Goal: Information Seeking & Learning: Learn about a topic

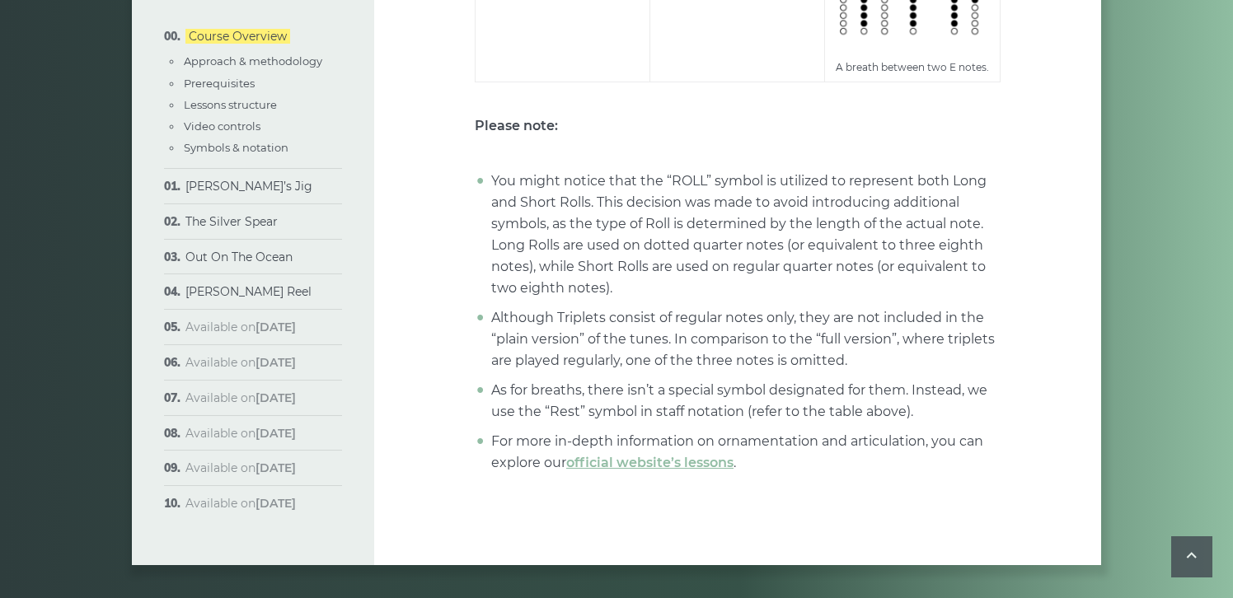
scroll to position [6591, 0]
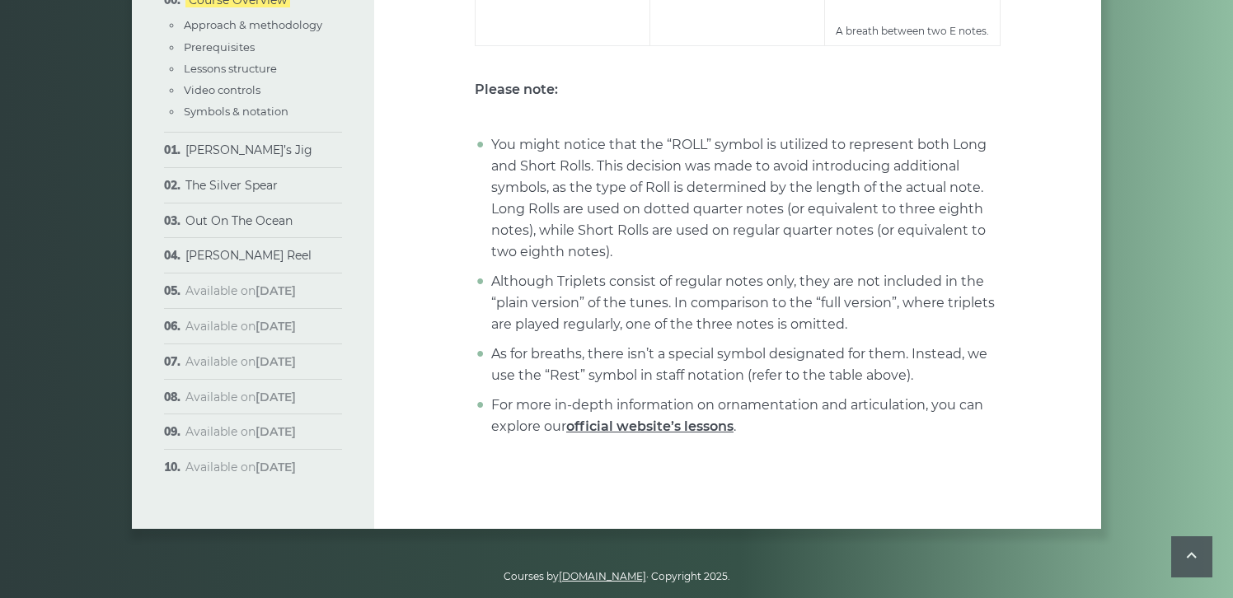
click at [643, 419] on link "official website’s lessons" at bounding box center [649, 427] width 167 height 16
click at [633, 419] on link "official website’s lessons" at bounding box center [649, 427] width 167 height 16
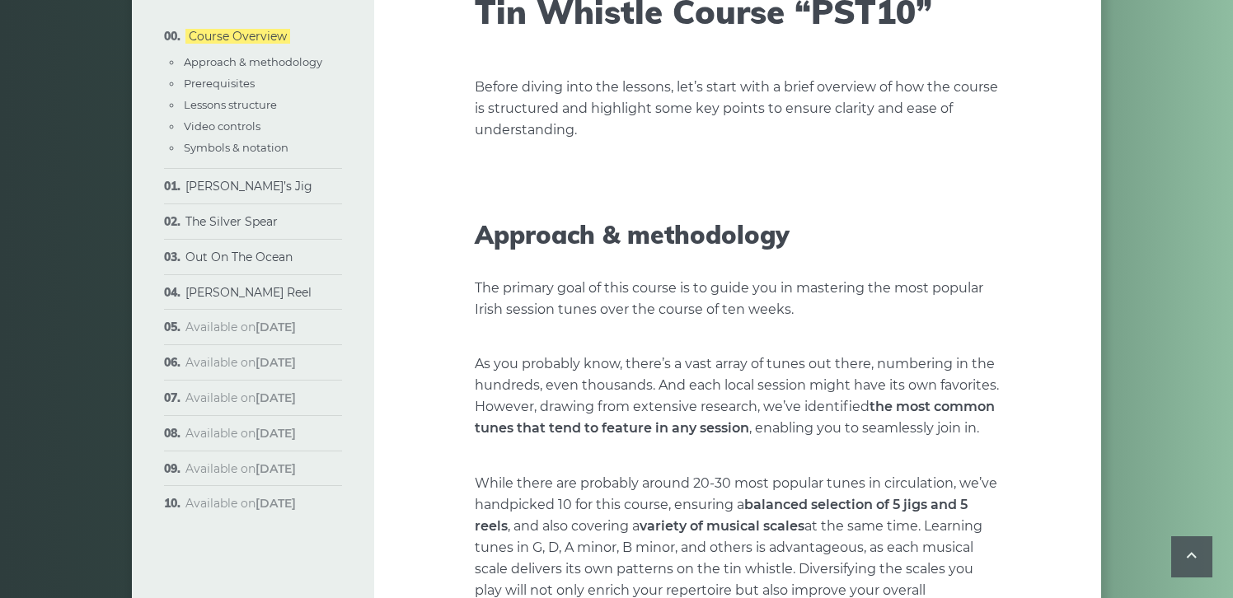
scroll to position [0, 0]
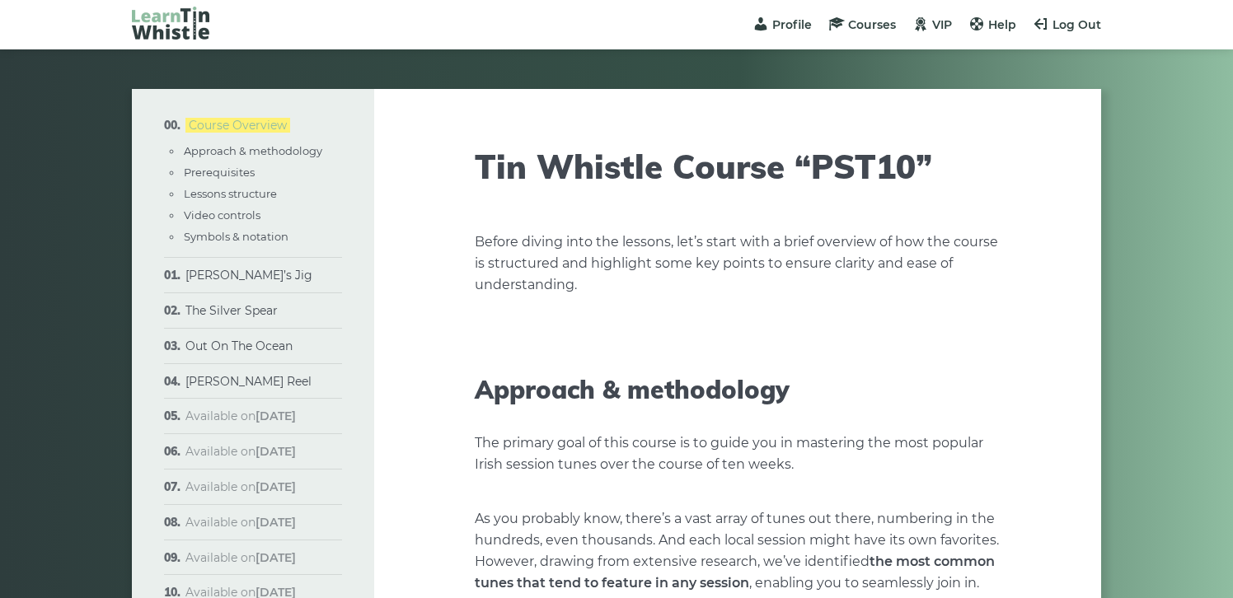
click at [236, 126] on link "Course Overview" at bounding box center [237, 125] width 105 height 15
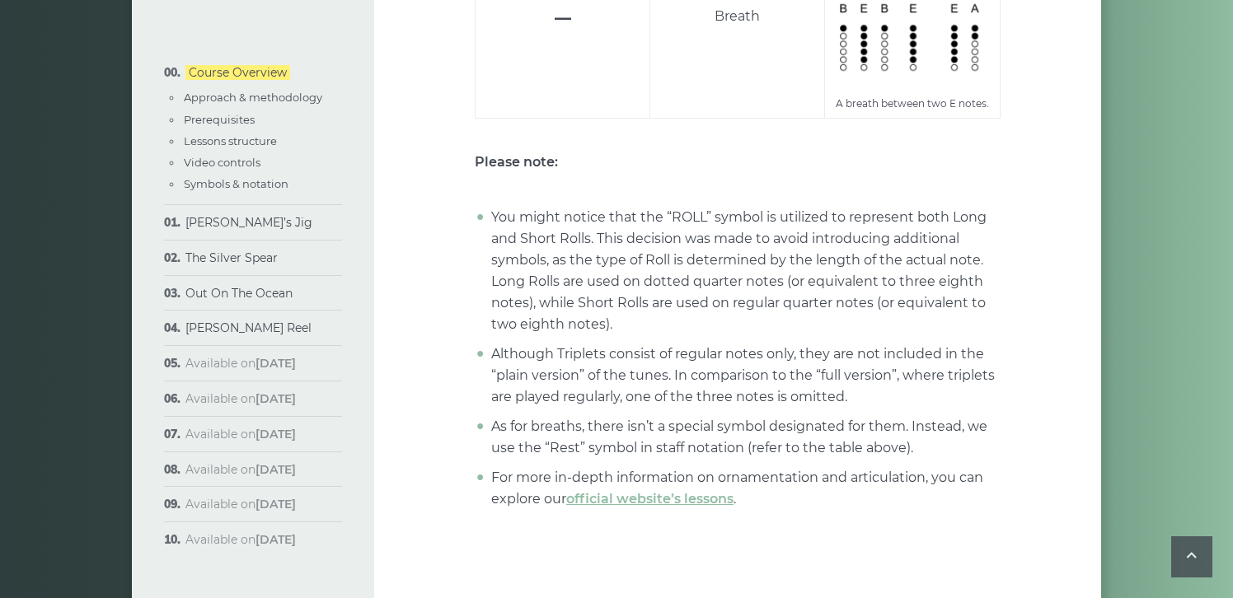
scroll to position [6591, 0]
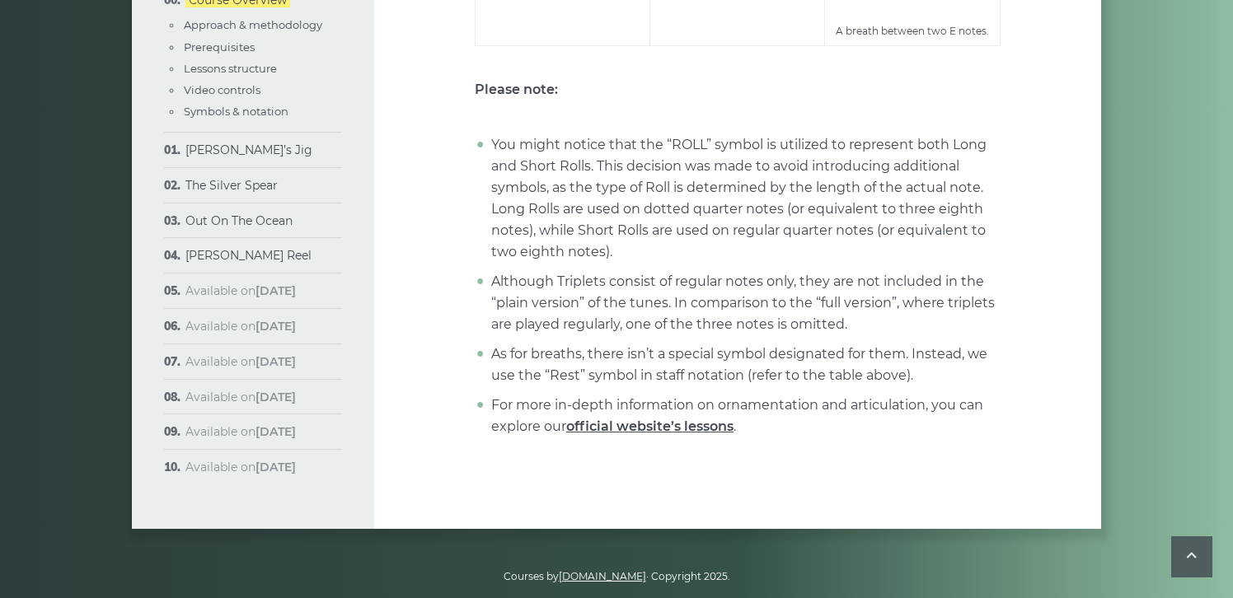
click at [630, 419] on link "official website’s lessons" at bounding box center [649, 427] width 167 height 16
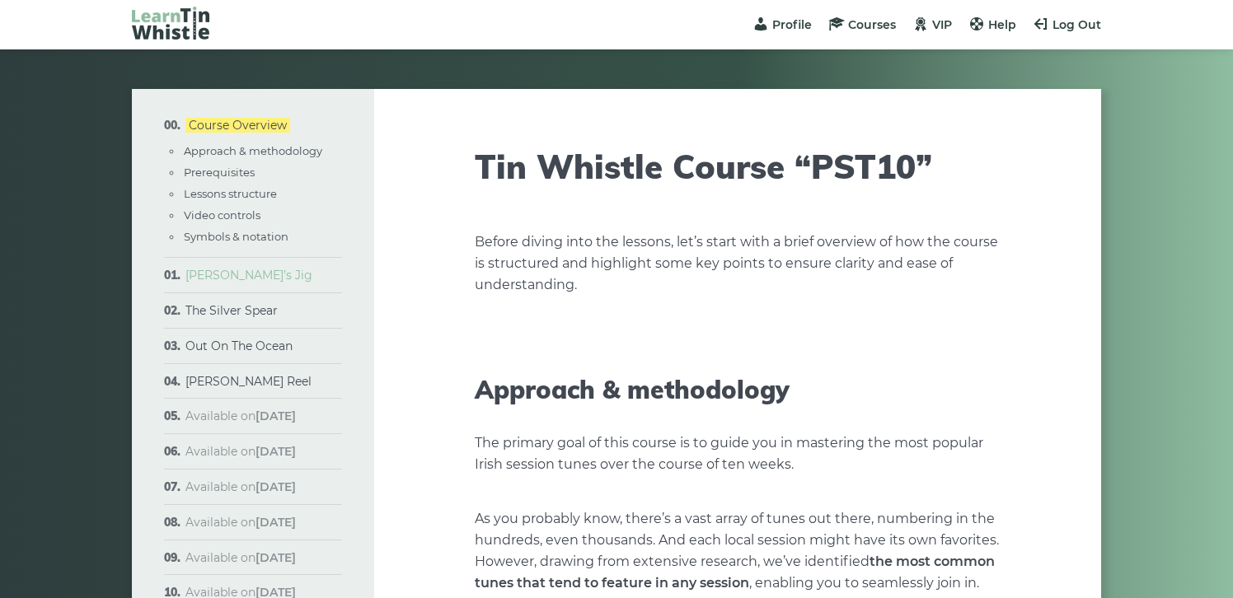
click at [219, 277] on link "[PERSON_NAME]’s Jig" at bounding box center [248, 275] width 127 height 15
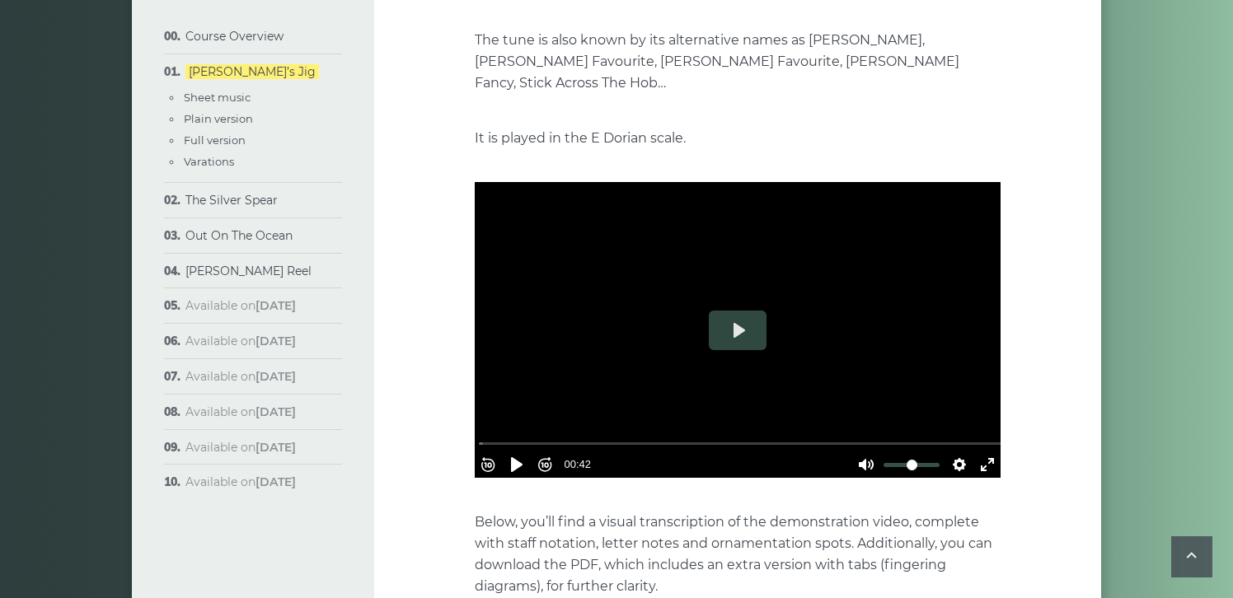
scroll to position [380, 0]
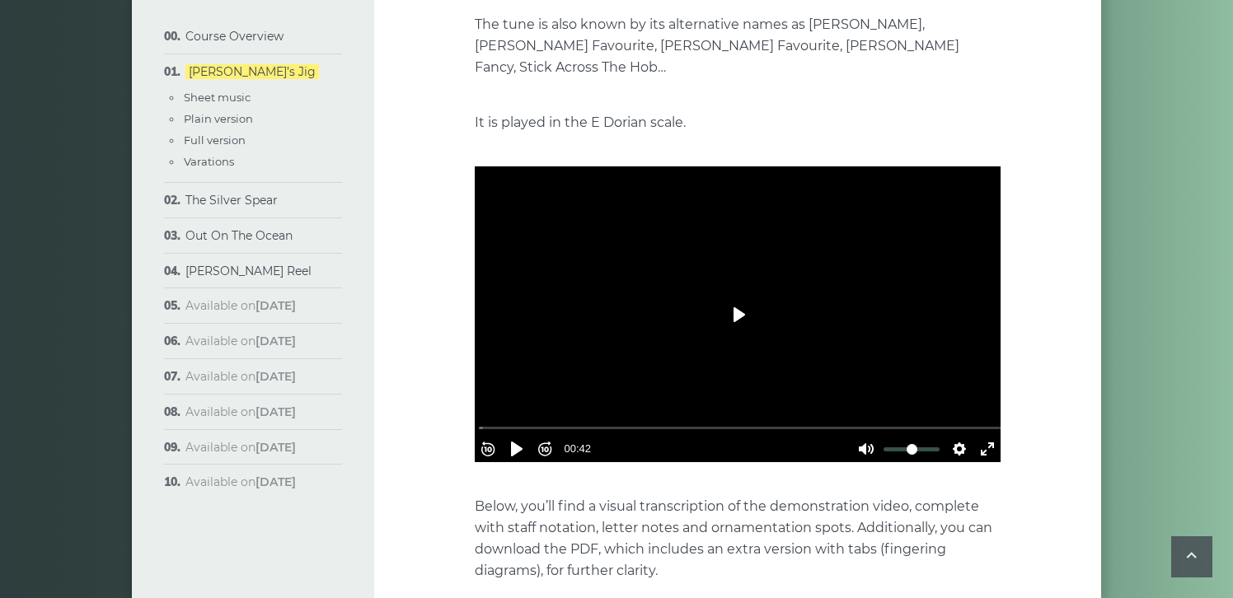
click at [742, 295] on button "Play" at bounding box center [738, 315] width 58 height 40
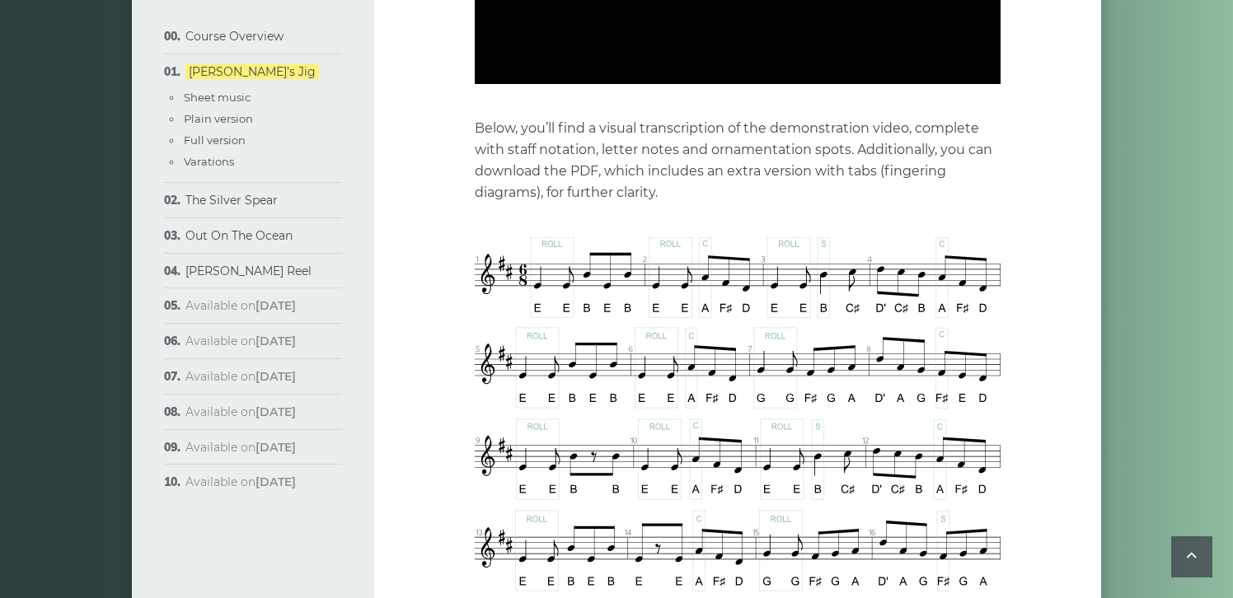
type input "***"
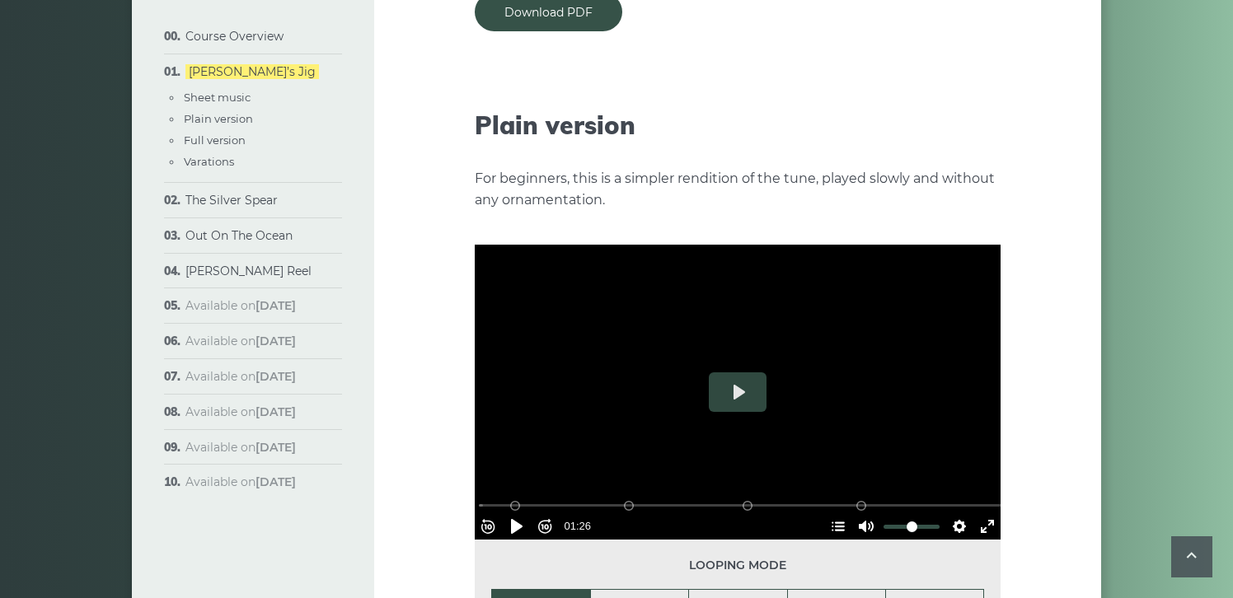
scroll to position [1776, 0]
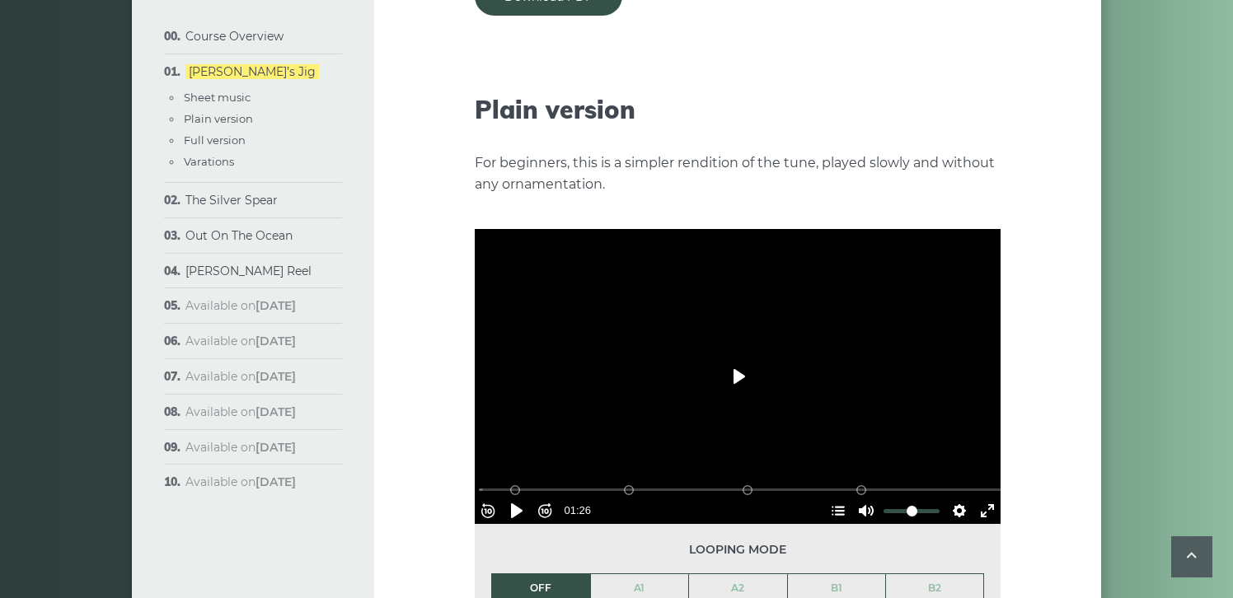
click at [735, 359] on button "Play" at bounding box center [738, 377] width 58 height 40
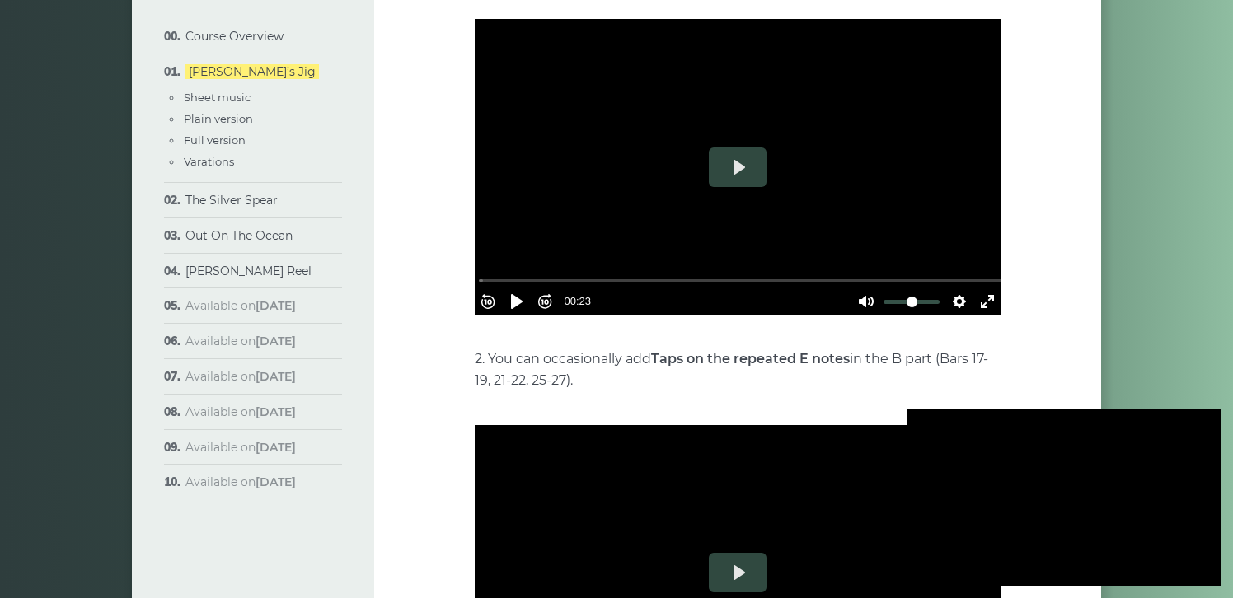
scroll to position [3246, 0]
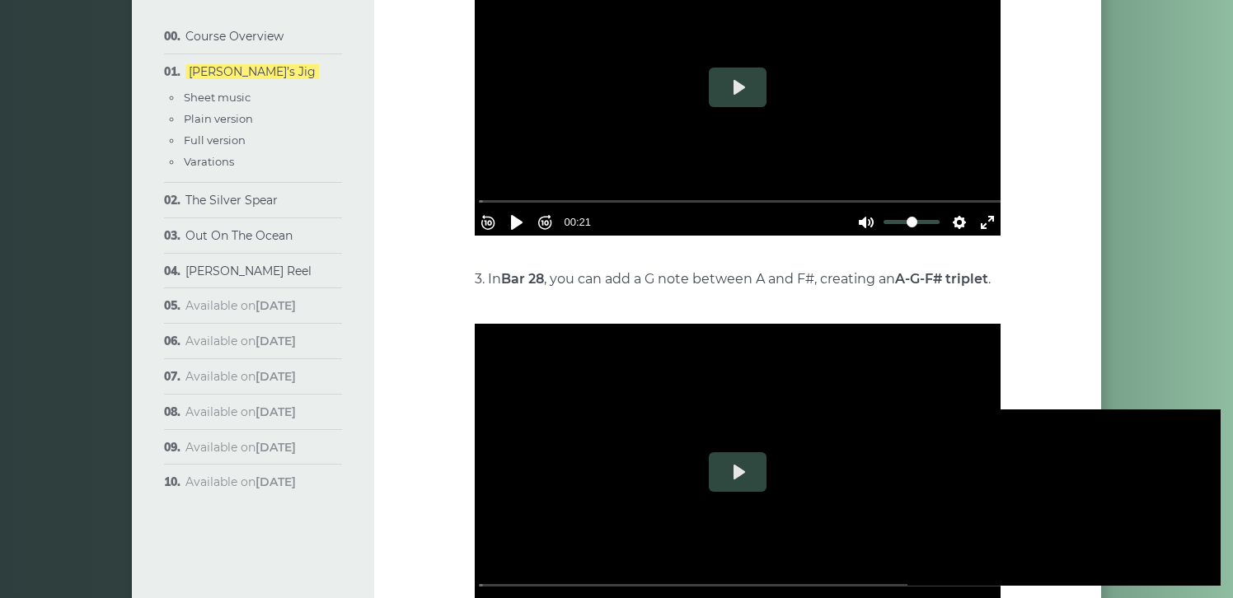
type input "***"
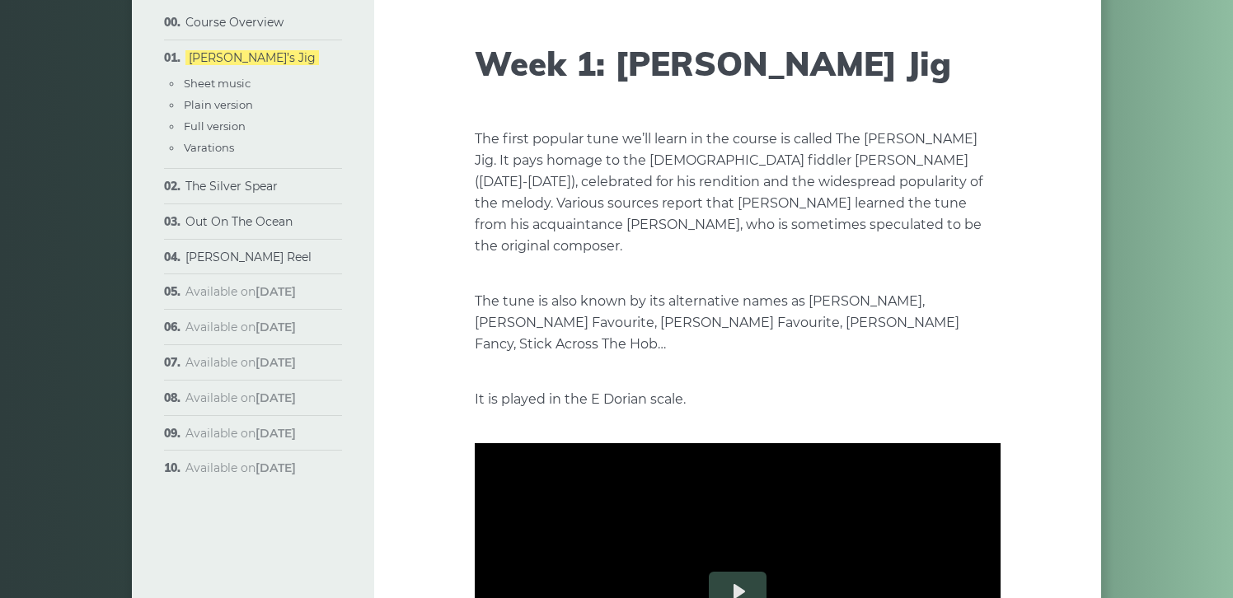
scroll to position [0, 0]
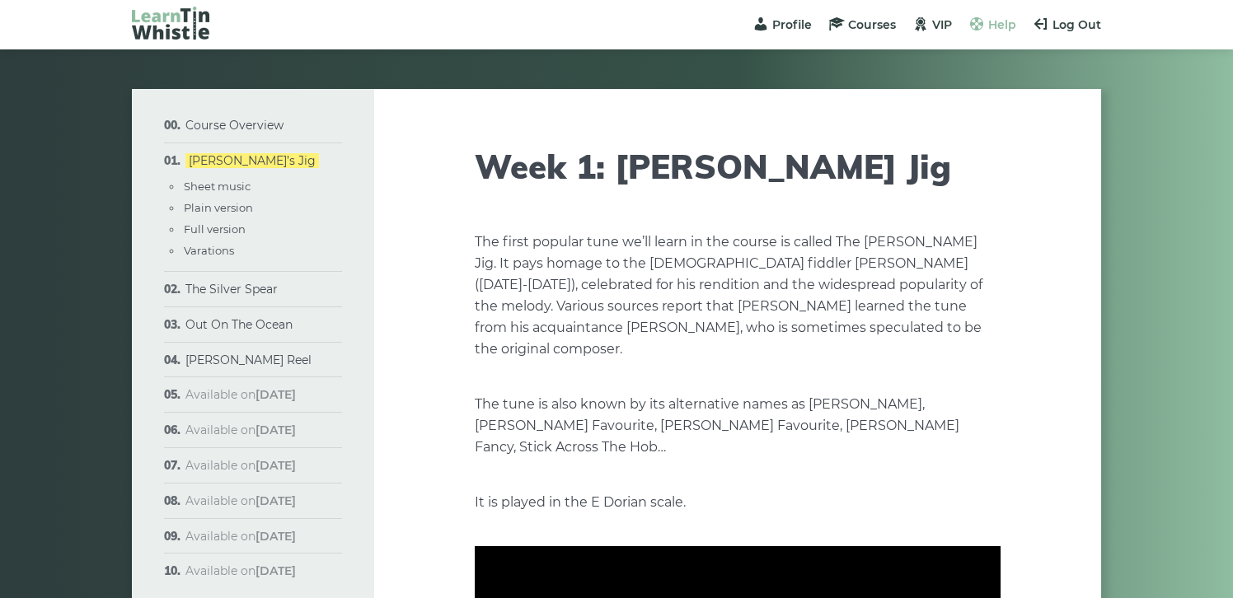
click at [992, 28] on span "Help" at bounding box center [1002, 24] width 28 height 15
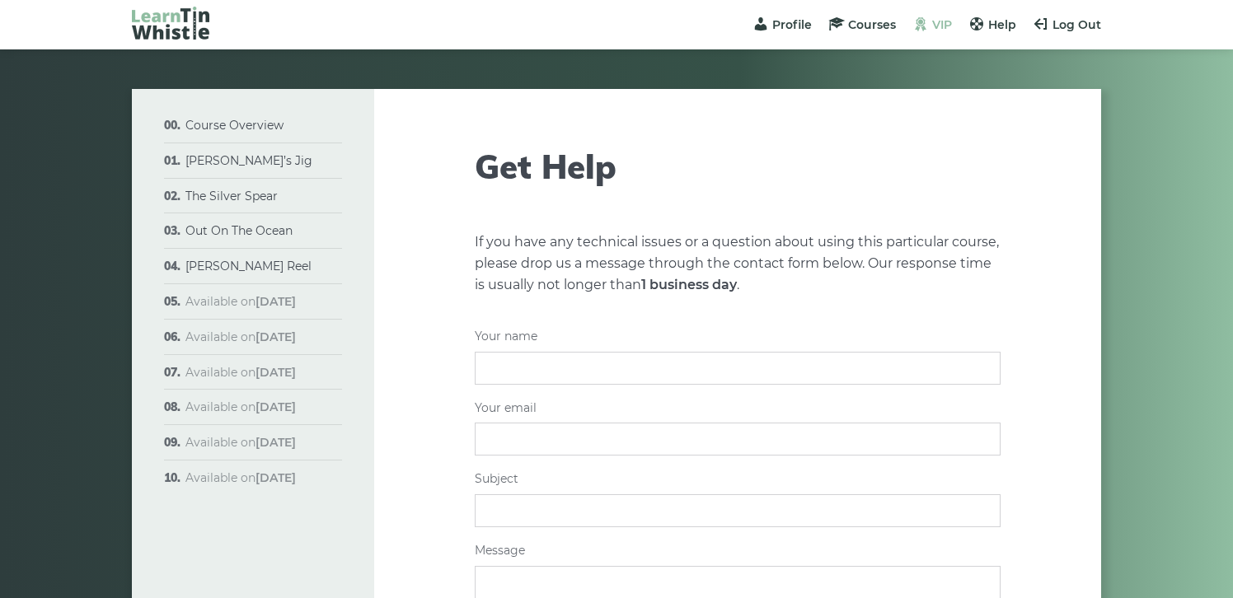
click at [938, 22] on span "VIP" at bounding box center [942, 24] width 20 height 15
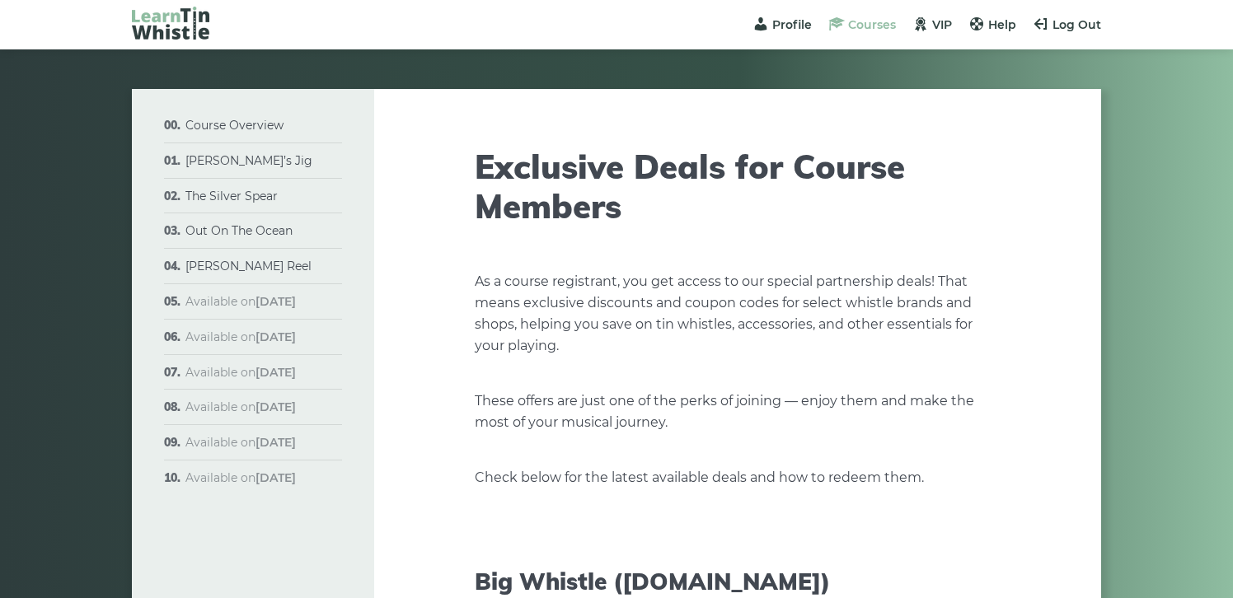
click at [872, 22] on span "Courses" at bounding box center [872, 24] width 48 height 15
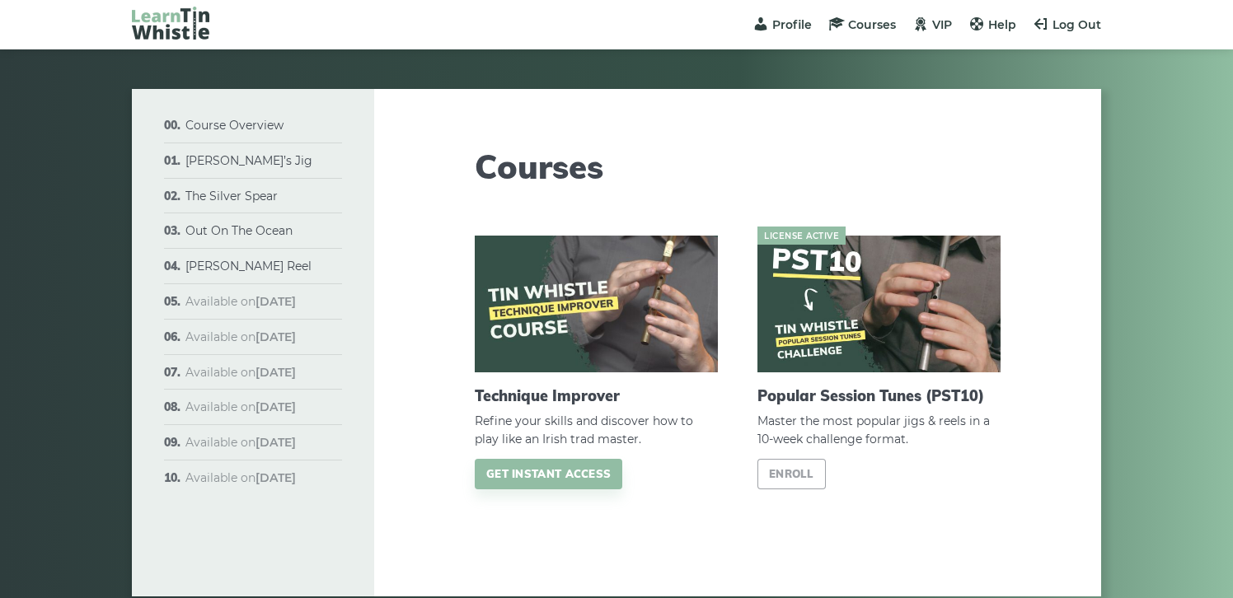
click at [876, 181] on h1 "Courses" at bounding box center [738, 167] width 526 height 40
click at [906, 159] on h1 "Courses" at bounding box center [738, 167] width 526 height 40
click at [791, 541] on article "Courses Technique Improver Refine your skills and discover how to play like an …" at bounding box center [738, 343] width 526 height 508
